Goal: Transaction & Acquisition: Purchase product/service

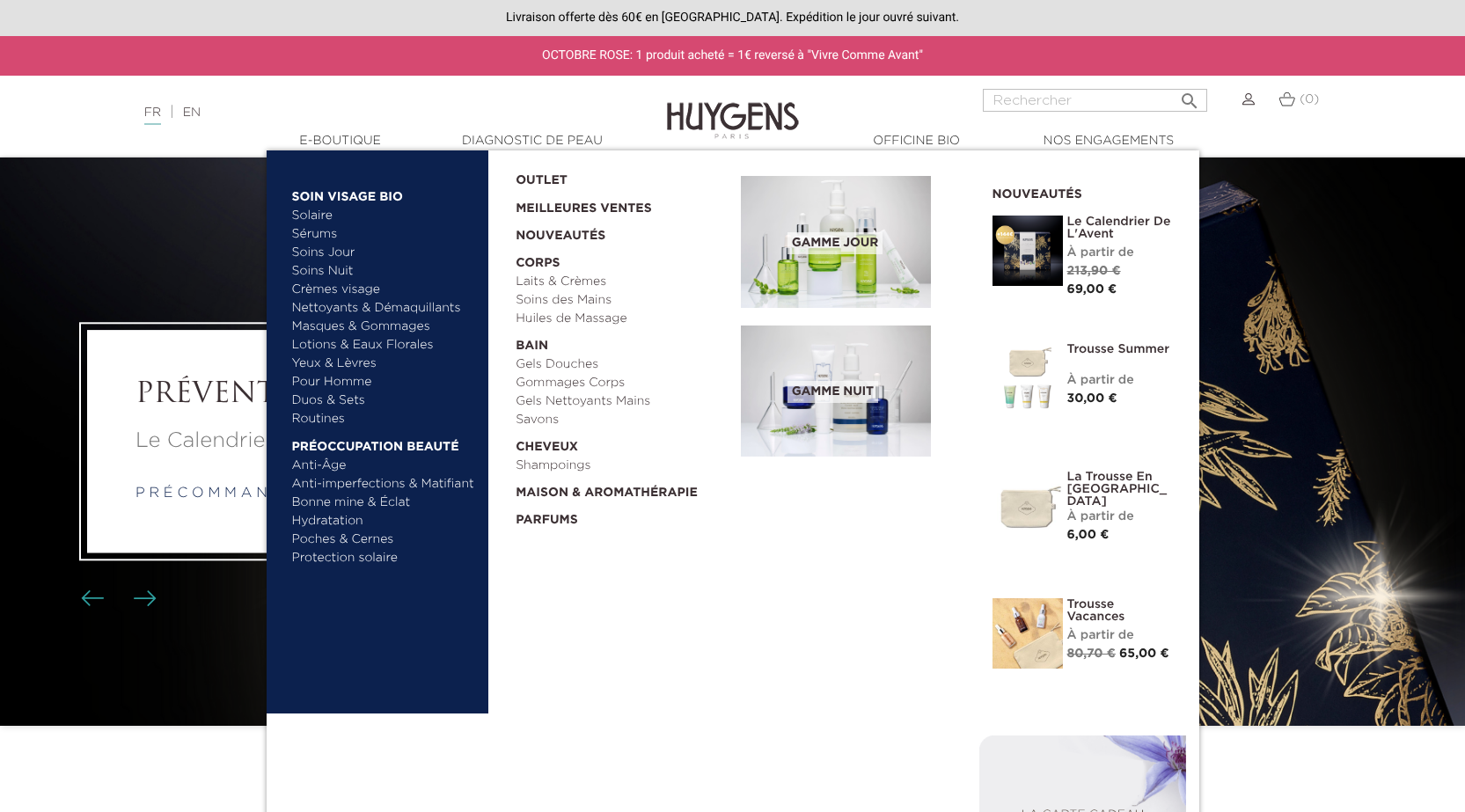
click at [355, 143] on link "  E-Boutique" at bounding box center [341, 141] width 176 height 19
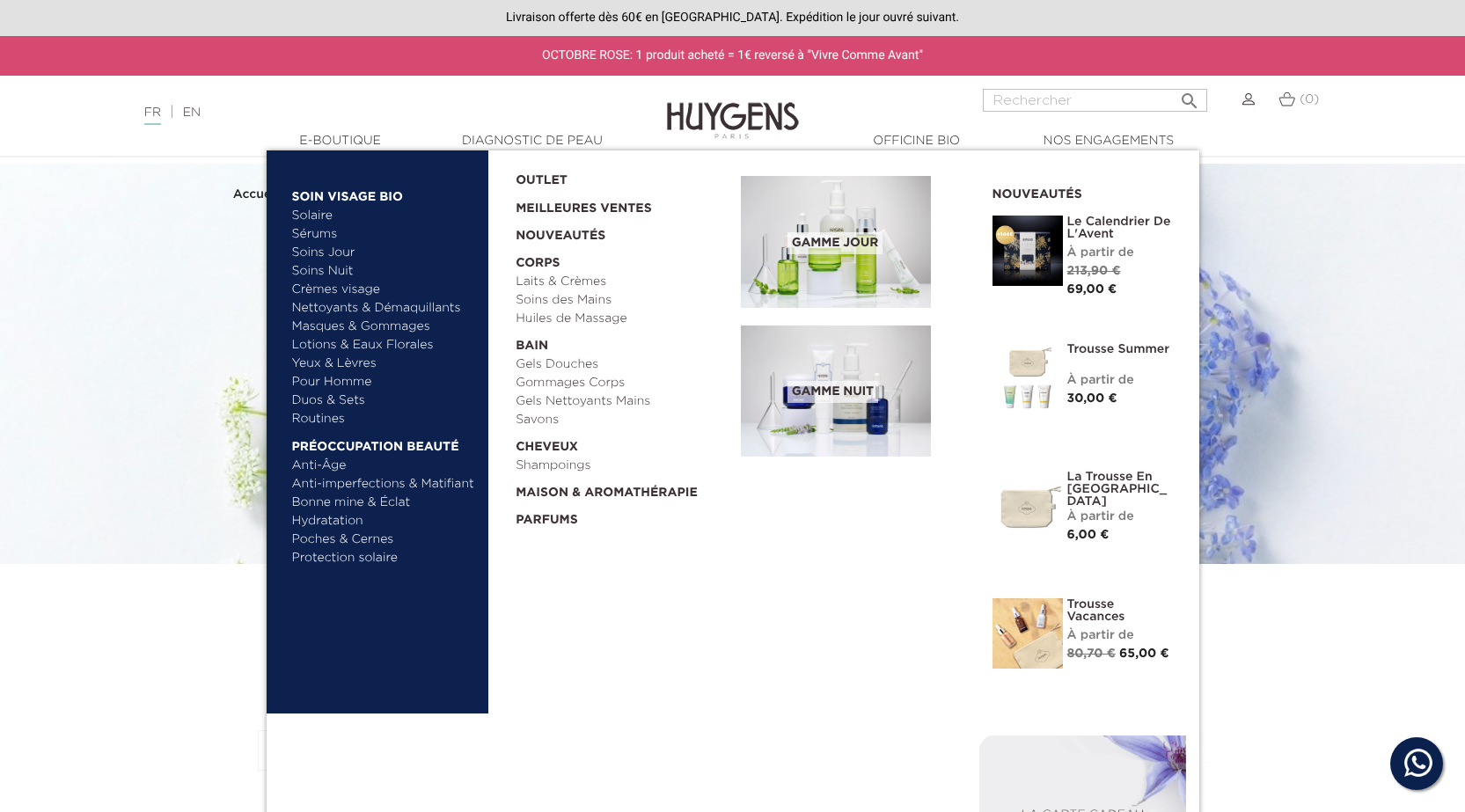
click at [599, 495] on link "  Maison & Aromathérapie" at bounding box center [622, 489] width 213 height 27
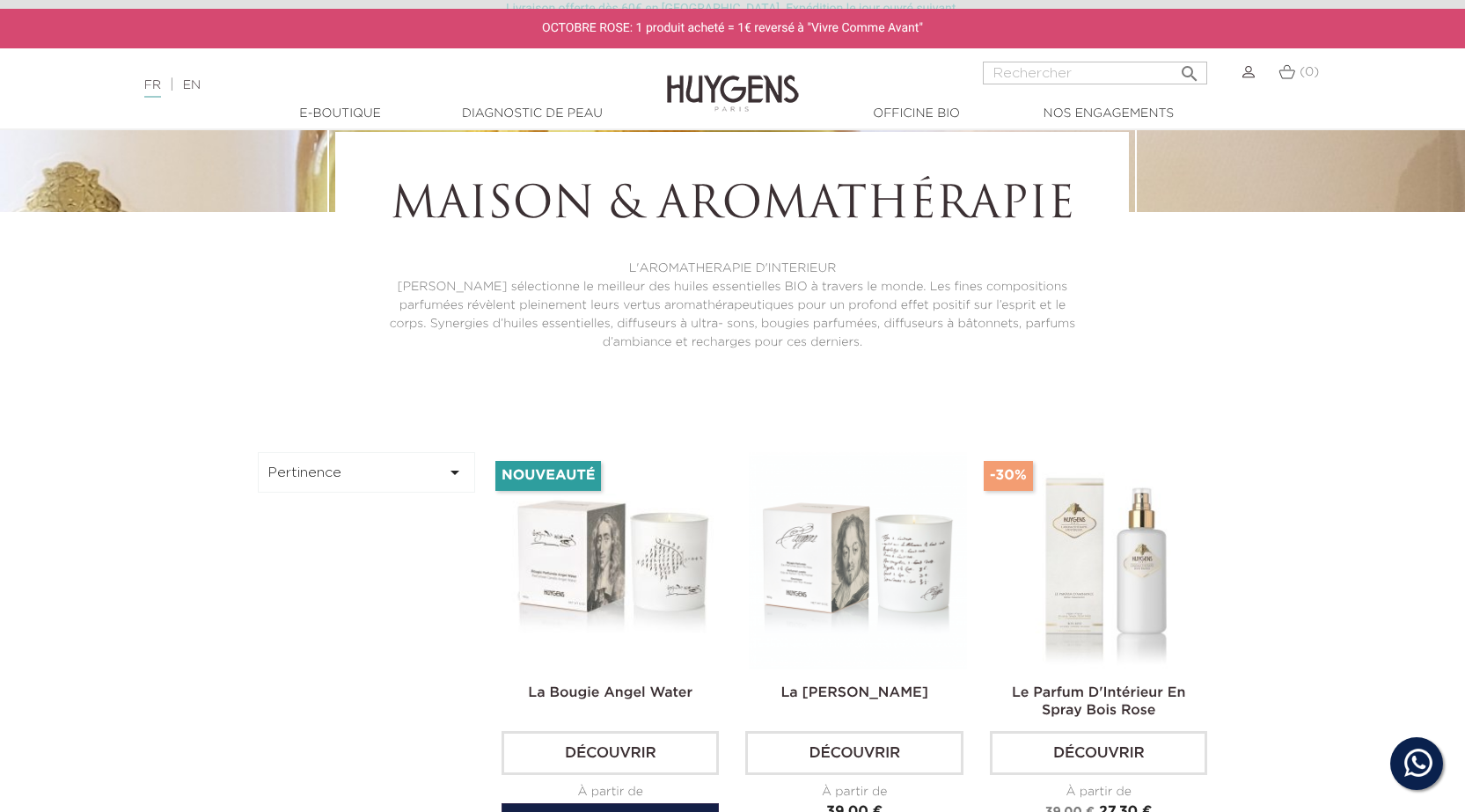
scroll to position [528, 0]
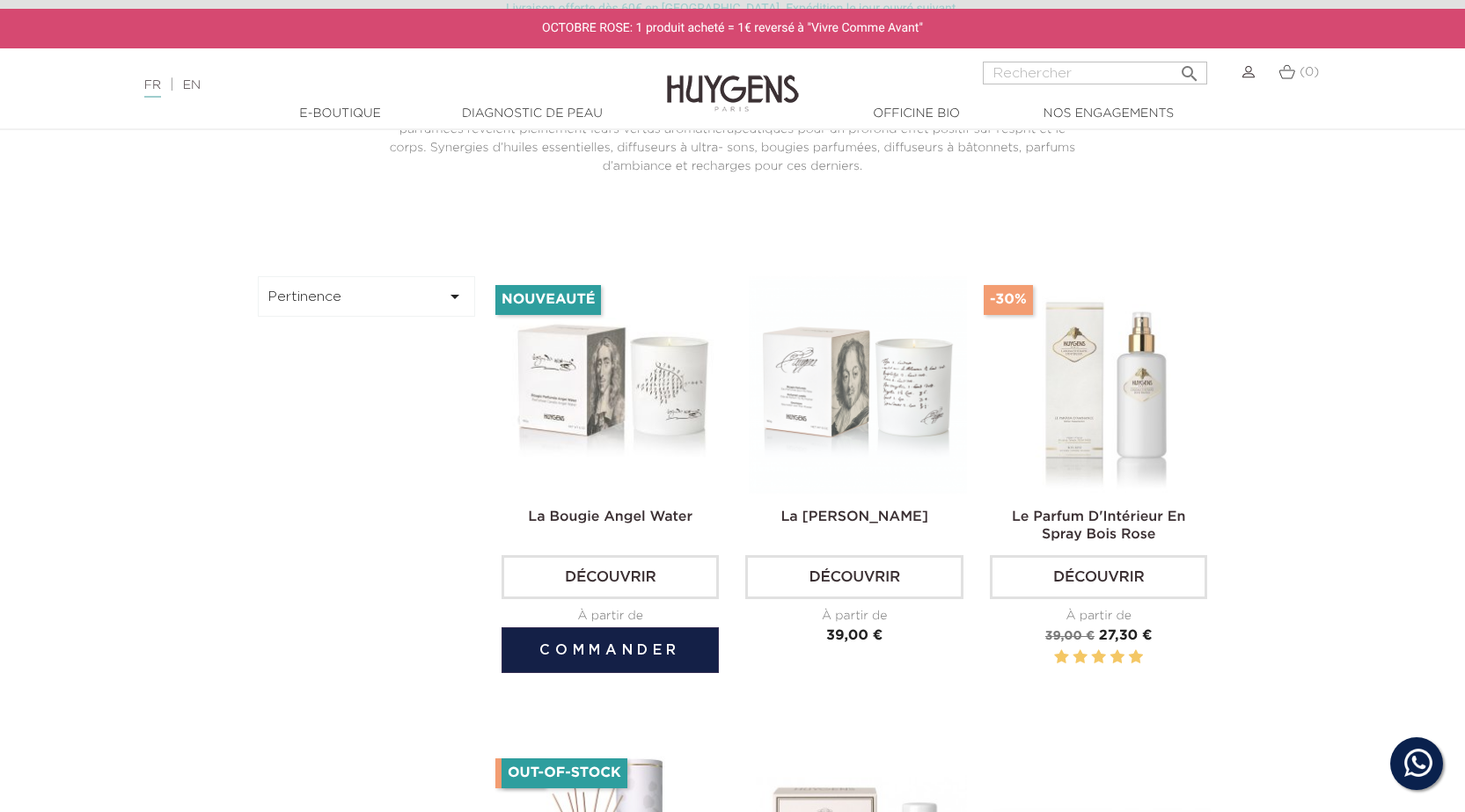
click at [612, 647] on button "Commander" at bounding box center [610, 650] width 217 height 45
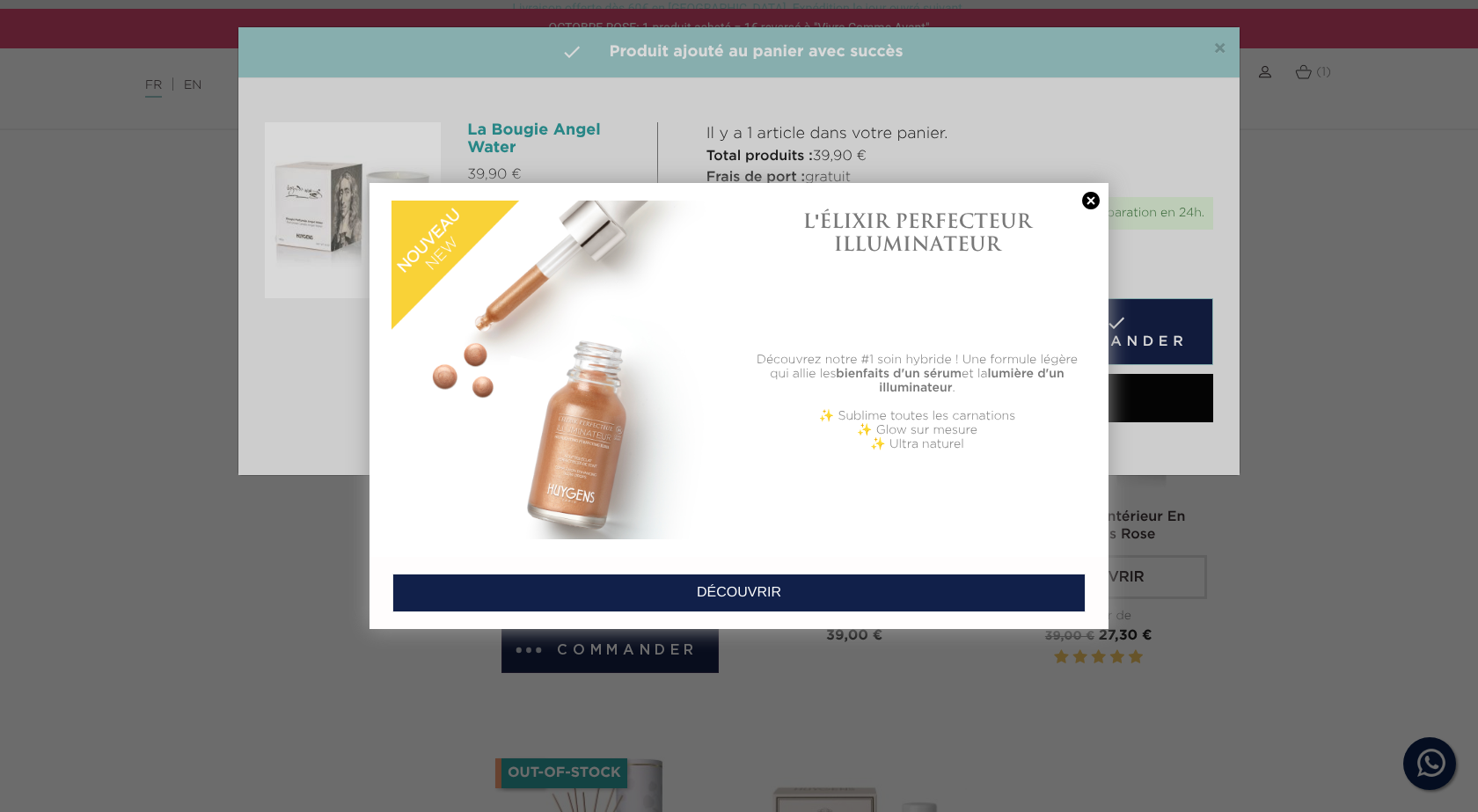
click at [1089, 206] on link at bounding box center [1090, 201] width 25 height 19
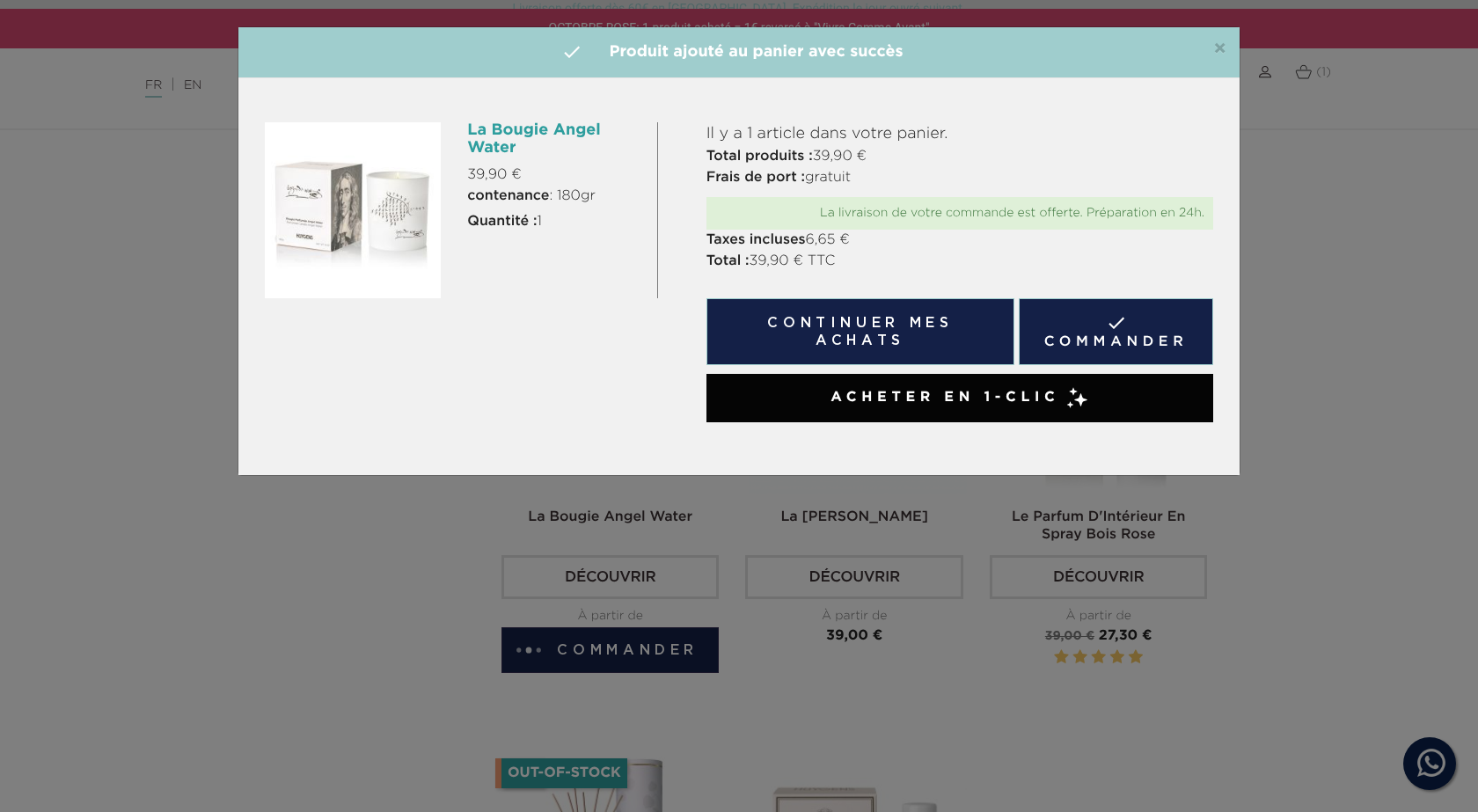
click at [1223, 53] on span "×" at bounding box center [1220, 49] width 13 height 21
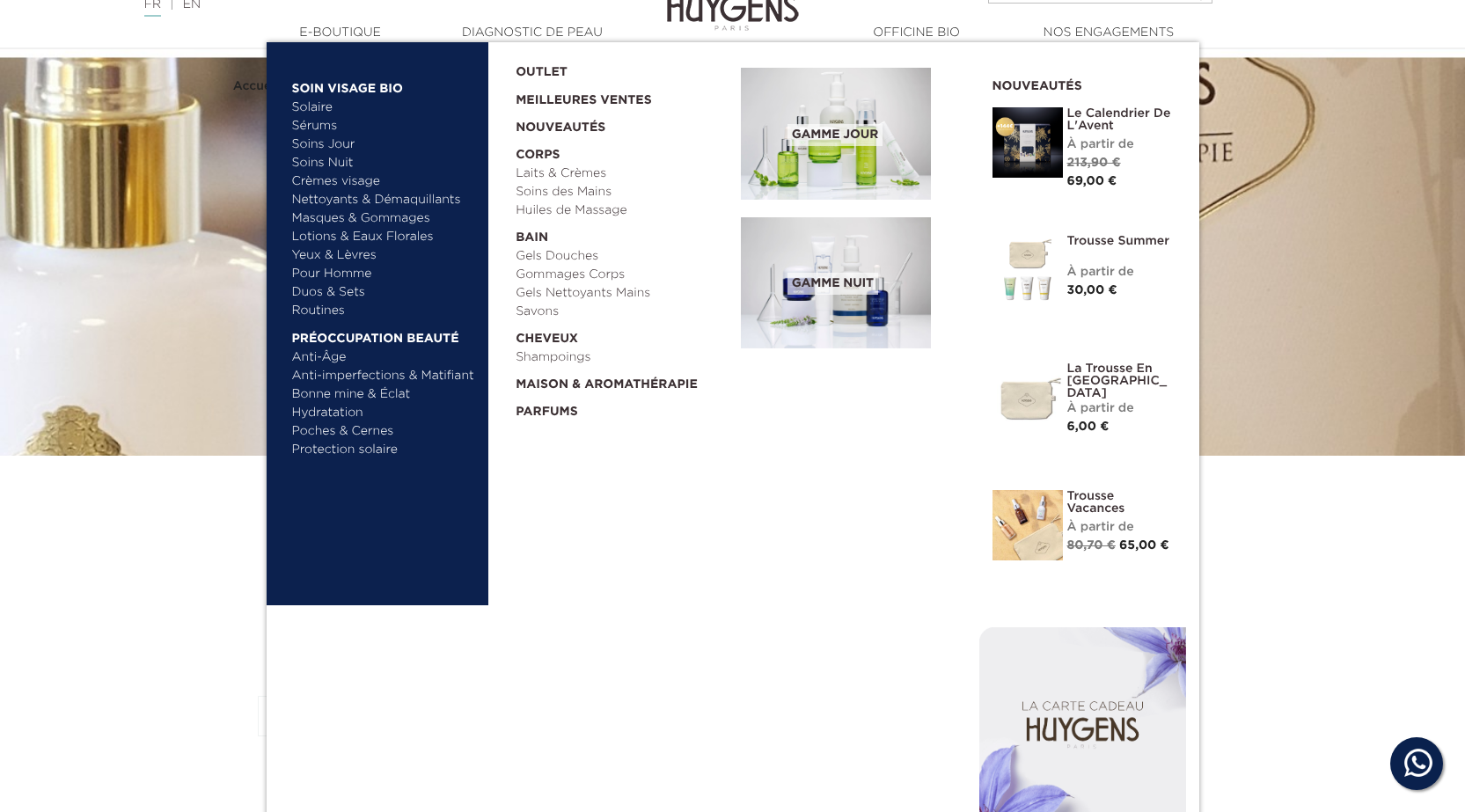
scroll to position [0, 0]
